Goal: Transaction & Acquisition: Subscribe to service/newsletter

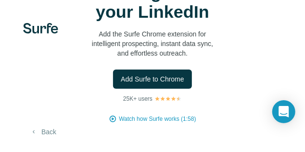
click at [51, 133] on button "Back" at bounding box center [43, 131] width 40 height 17
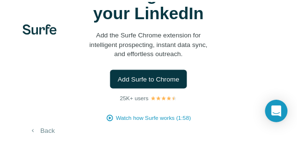
scroll to position [87, 0]
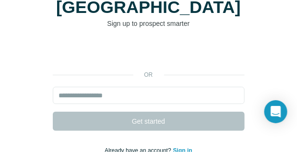
click at [43, 117] on div "or Get started Already have an account? Sign in By signing up, I agree to Terms…" at bounding box center [148, 113] width 259 height 138
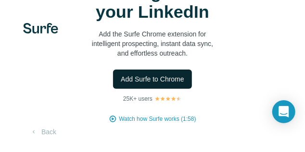
click at [150, 74] on span "Add Surfe to Chrome" at bounding box center [152, 79] width 63 height 10
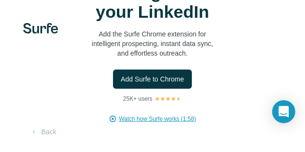
click at [147, 121] on span "Watch how Surfe works (1:58)" at bounding box center [157, 119] width 77 height 9
